Goal: Check status: Check status

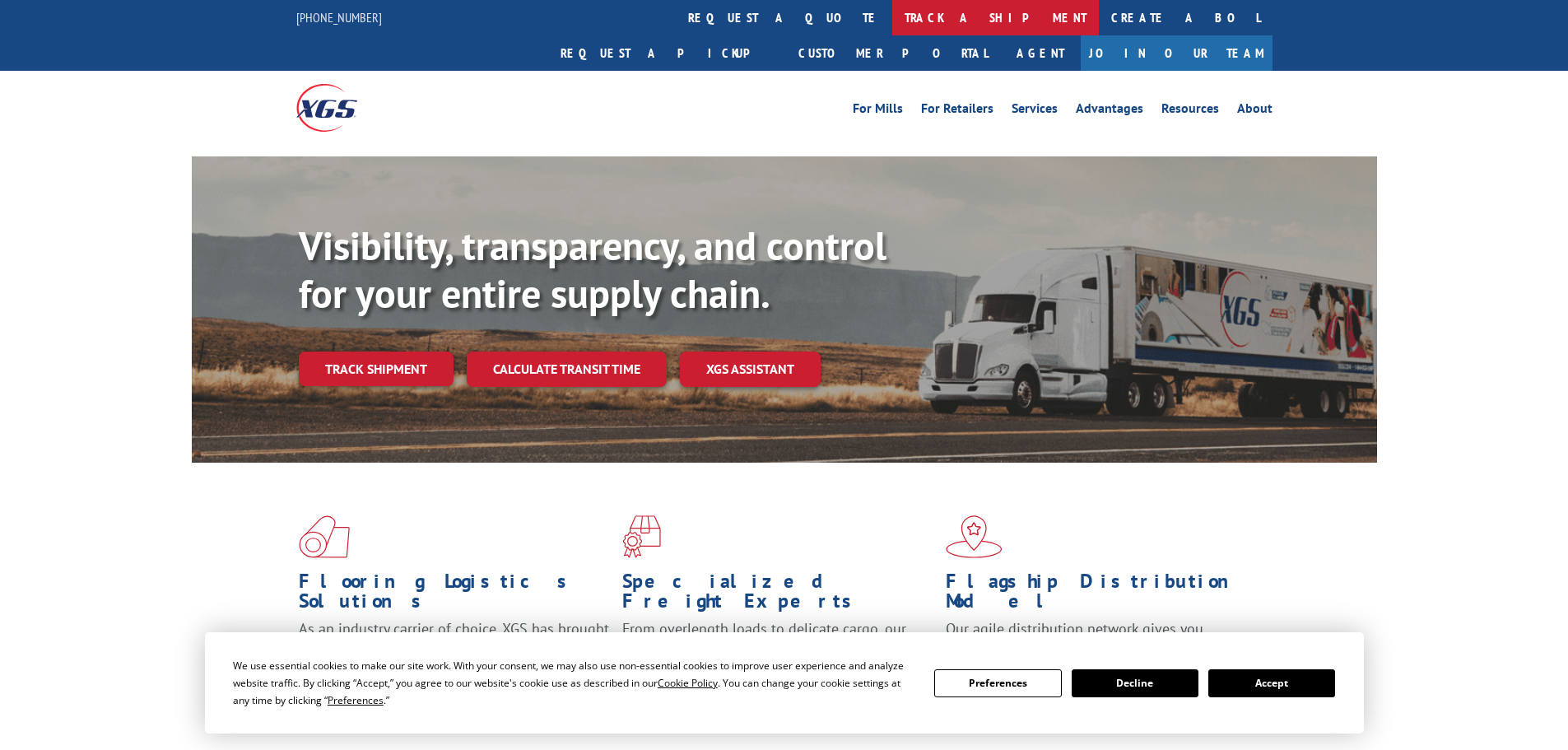
click at [892, 15] on link "track a shipment" at bounding box center [996, 17] width 207 height 36
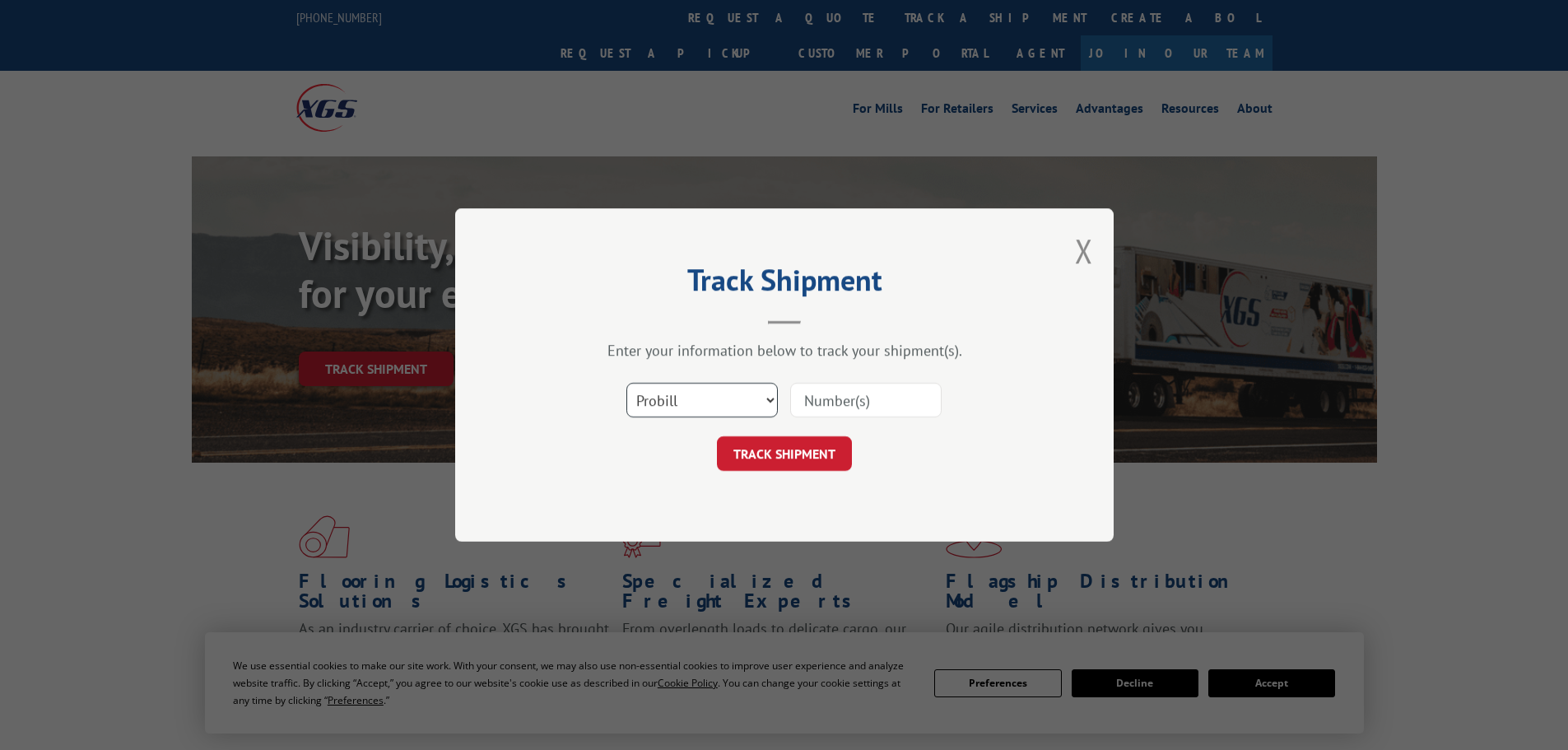
click at [748, 400] on select "Select category... Probill BOL PO" at bounding box center [702, 400] width 152 height 35
select select "bol"
click at [627, 382] on select "Select category... Probill BOL PO" at bounding box center [702, 400] width 152 height 35
click at [831, 401] on input at bounding box center [865, 400] width 152 height 35
paste input "6200041237"
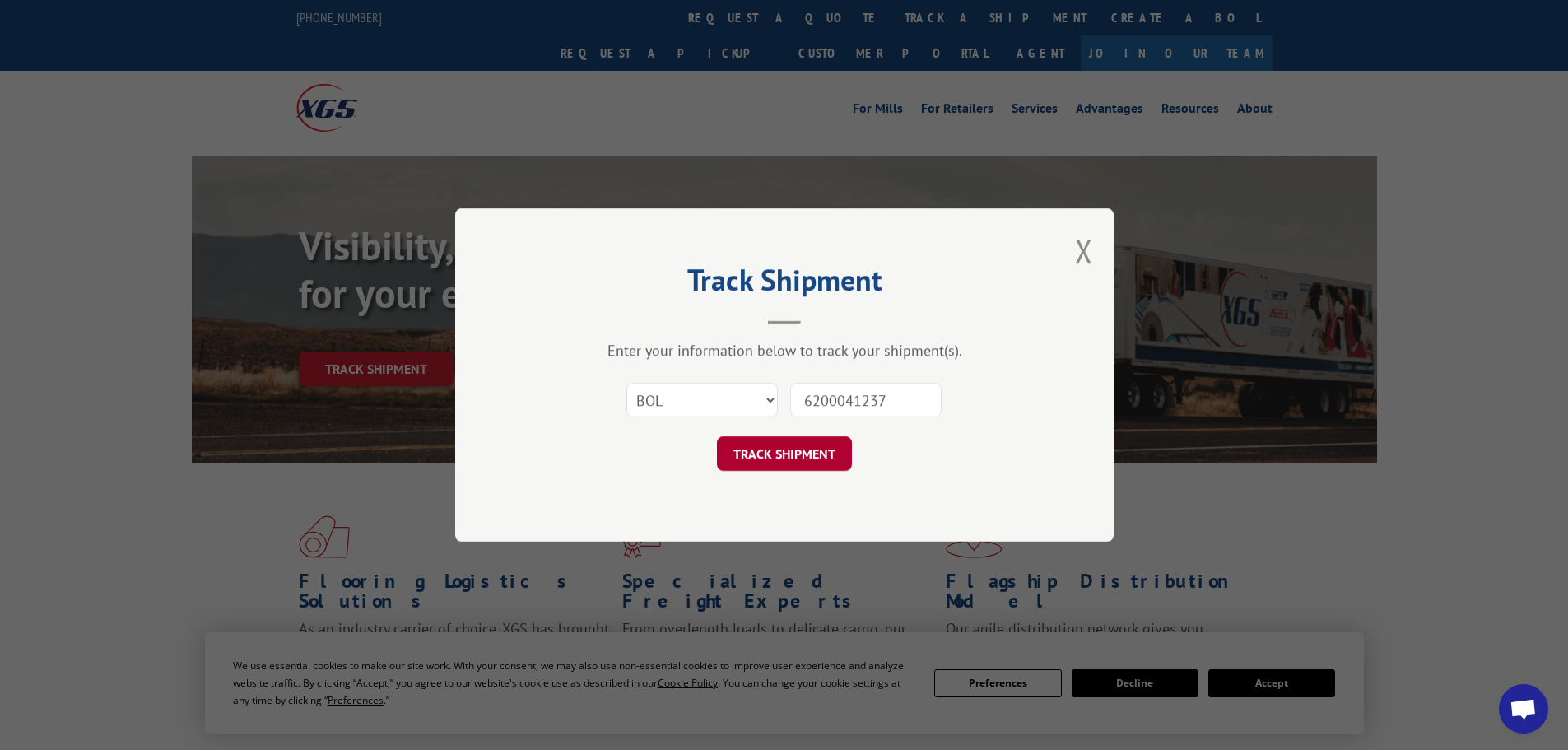
type input "6200041237"
click at [797, 454] on button "TRACK SHIPMENT" at bounding box center [784, 454] width 135 height 35
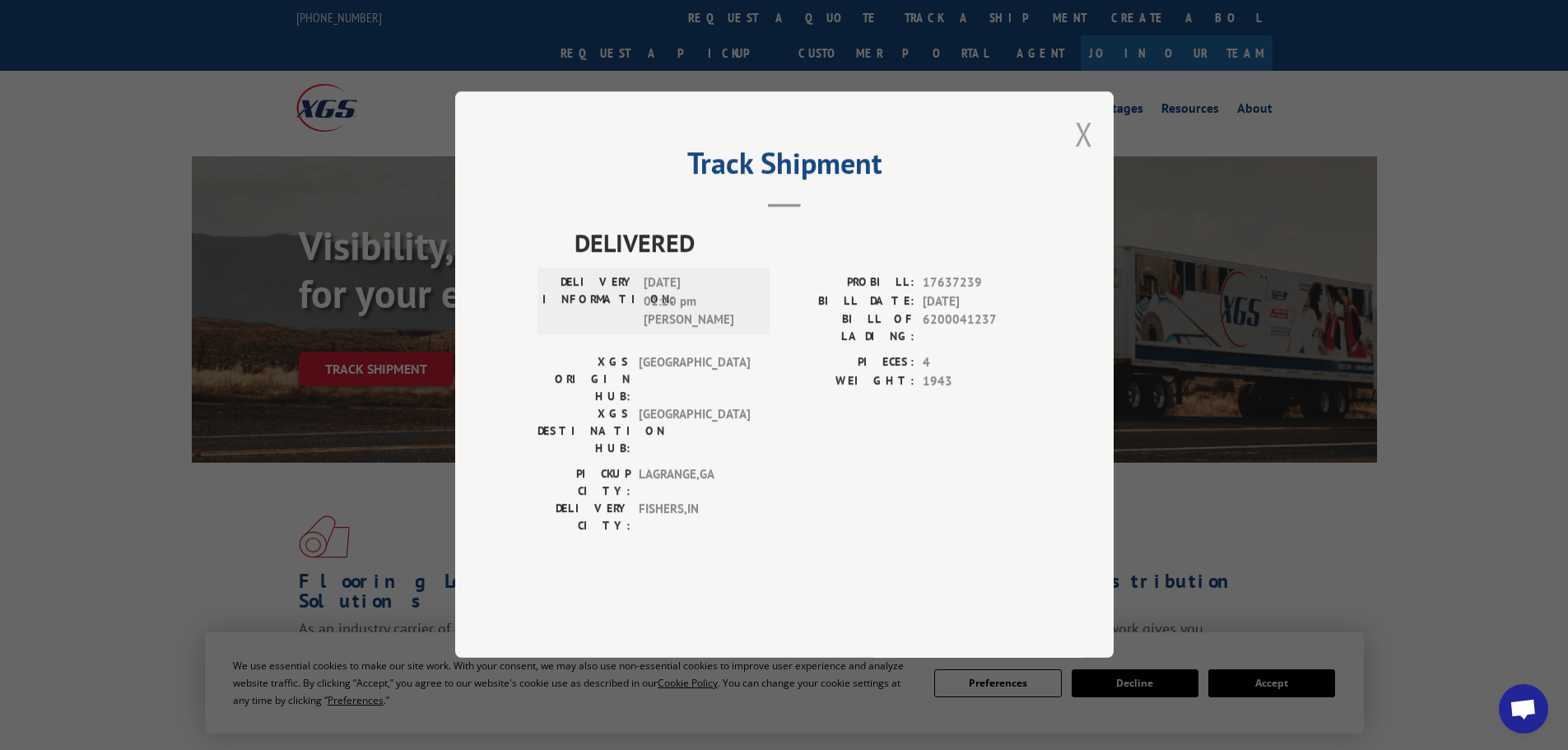
click at [1089, 156] on button "Close modal" at bounding box center [1084, 133] width 18 height 44
